Goal: Navigation & Orientation: Find specific page/section

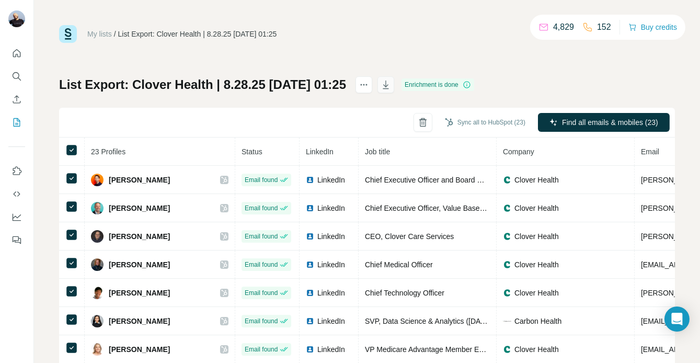
click at [391, 81] on icon "button" at bounding box center [386, 84] width 10 height 10
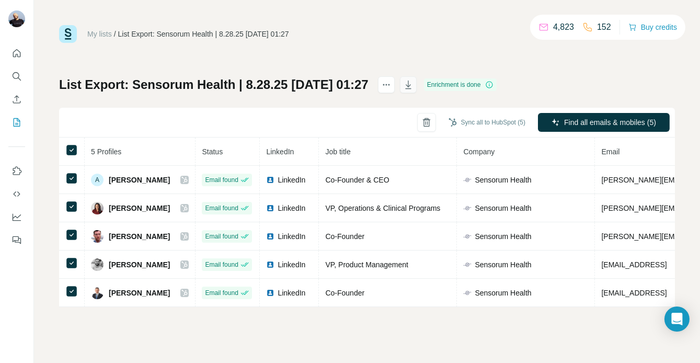
click at [414, 86] on icon "button" at bounding box center [408, 84] width 10 height 10
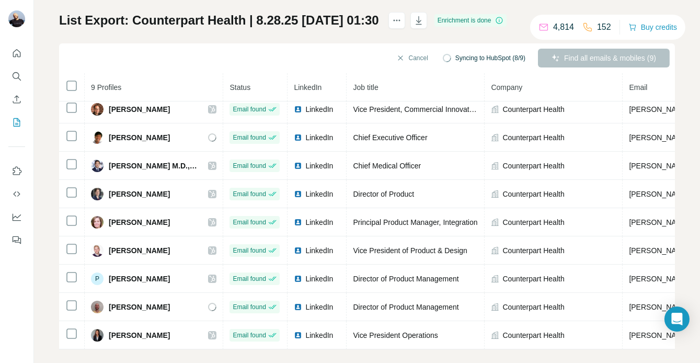
scroll to position [52, 0]
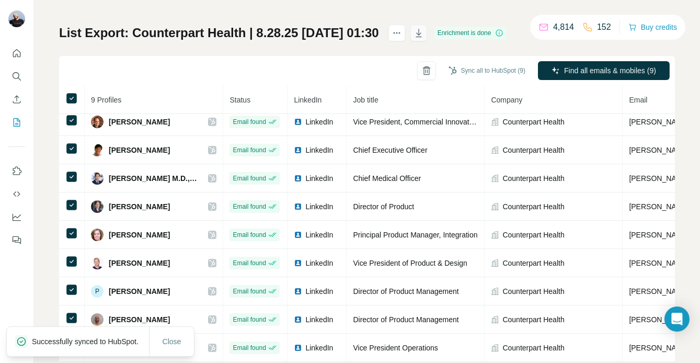
click at [422, 33] on icon "button" at bounding box center [418, 33] width 5 height 3
